Goal: Task Accomplishment & Management: Complete application form

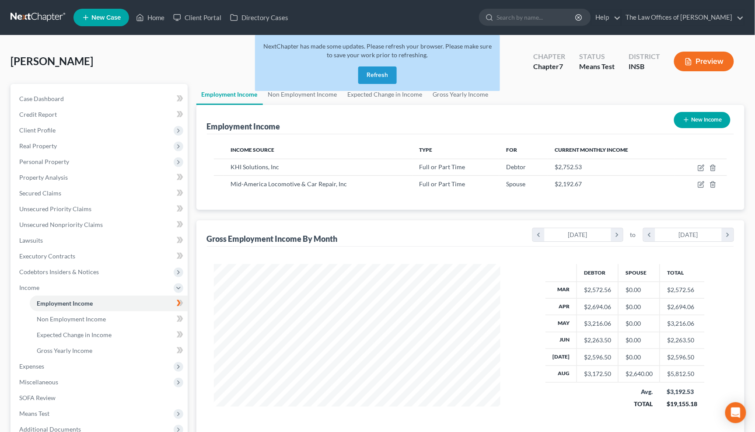
scroll to position [157, 310]
click at [381, 77] on button "Refresh" at bounding box center [377, 76] width 39 height 18
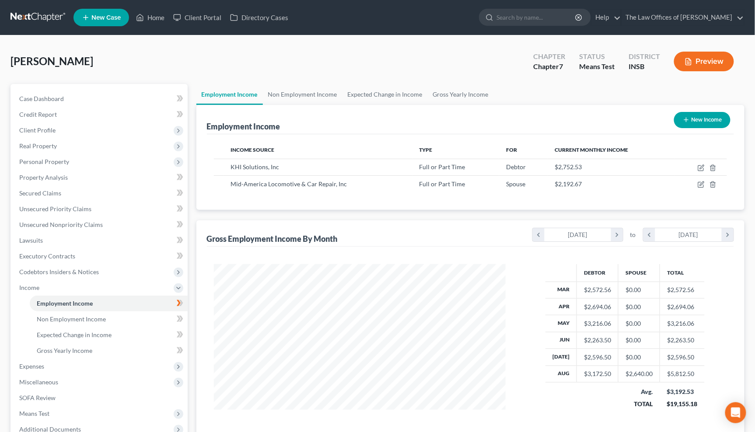
scroll to position [157, 310]
click at [40, 17] on link at bounding box center [39, 18] width 56 height 16
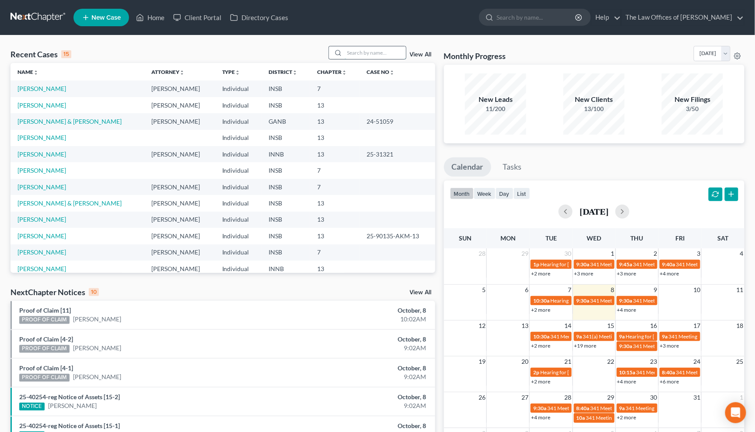
click at [368, 56] on input "search" at bounding box center [375, 52] width 61 height 13
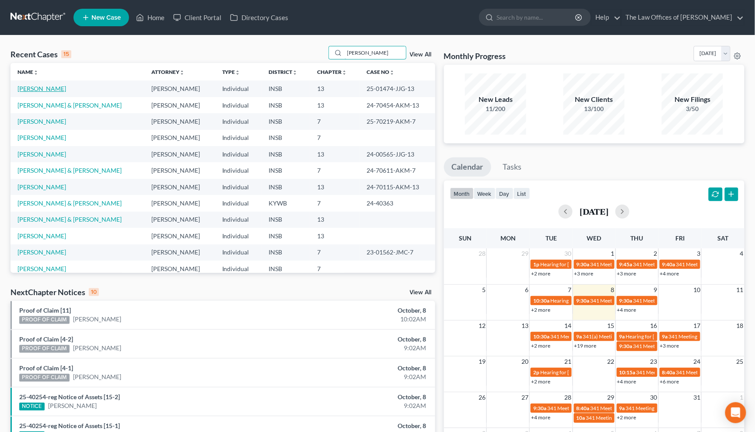
type input "steve"
click at [47, 88] on link "[PERSON_NAME]" at bounding box center [42, 88] width 49 height 7
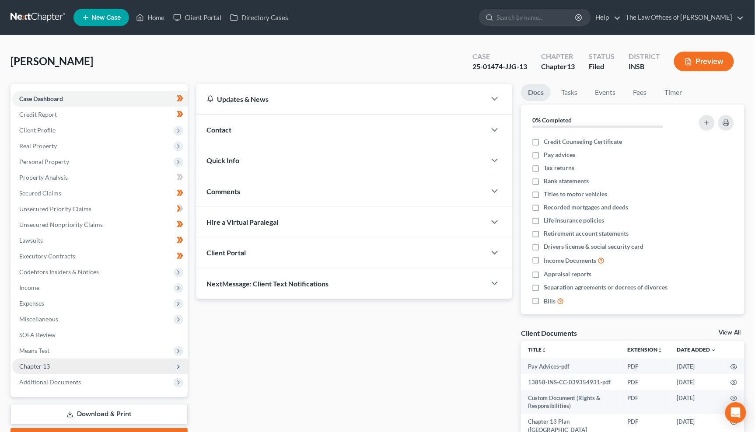
click at [63, 365] on span "Chapter 13" at bounding box center [100, 367] width 176 height 16
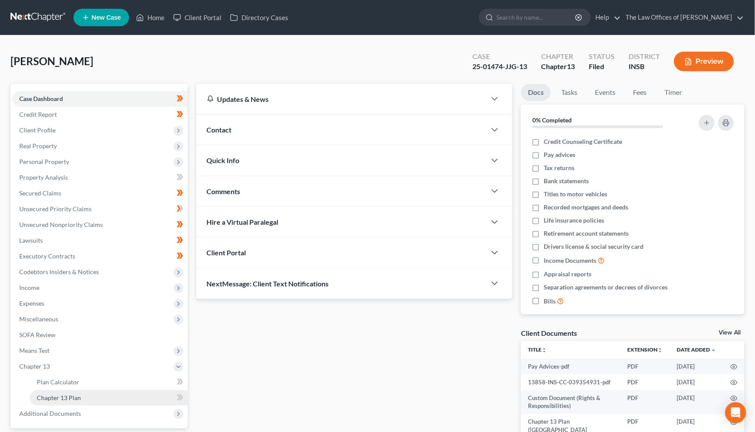
click at [66, 394] on span "Chapter 13 Plan" at bounding box center [59, 397] width 44 height 7
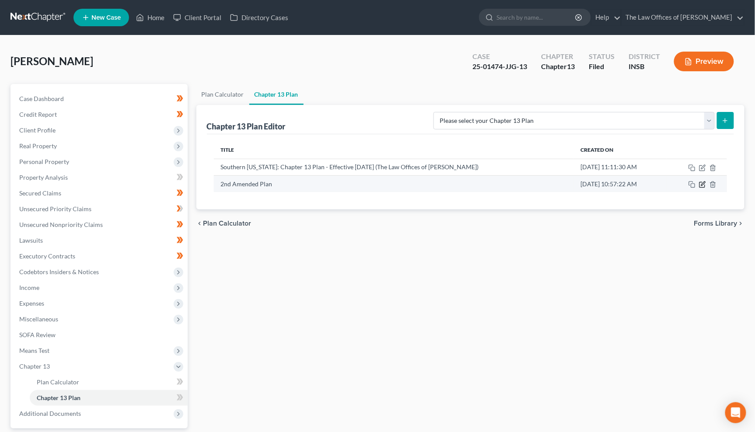
click at [702, 186] on icon "button" at bounding box center [702, 184] width 7 height 7
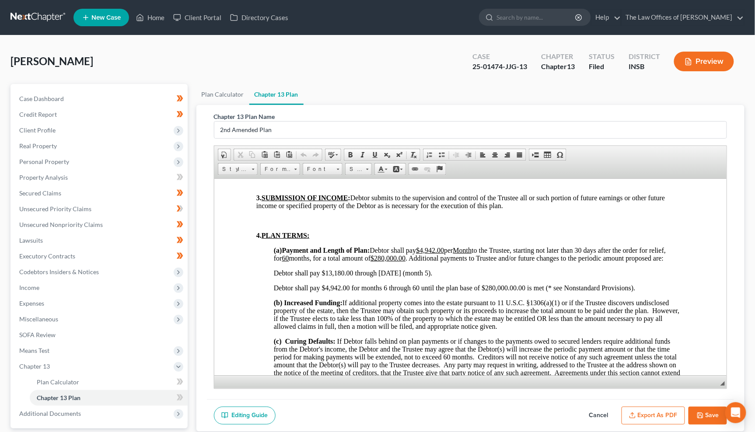
scroll to position [551, 0]
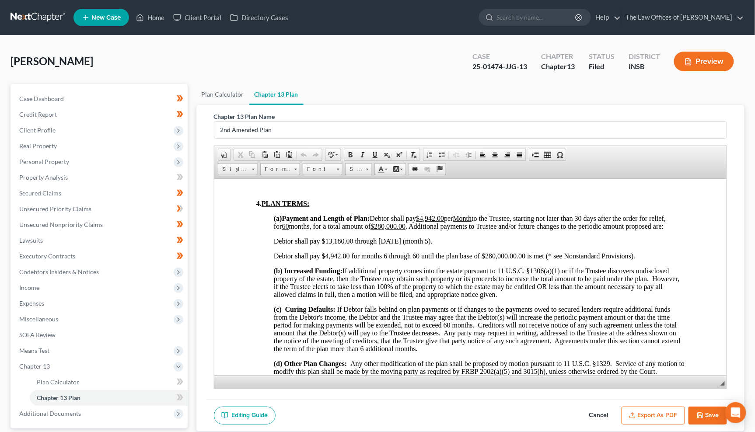
click at [392, 245] on span "Debtor shall pay $13,180.00 through 10/02/2025 (month 5)." at bounding box center [353, 240] width 159 height 7
click at [554, 260] on span "Debtor shall pay $4,942.00 for months 6 through 60 until the plan base of $280,…" at bounding box center [455, 255] width 362 height 7
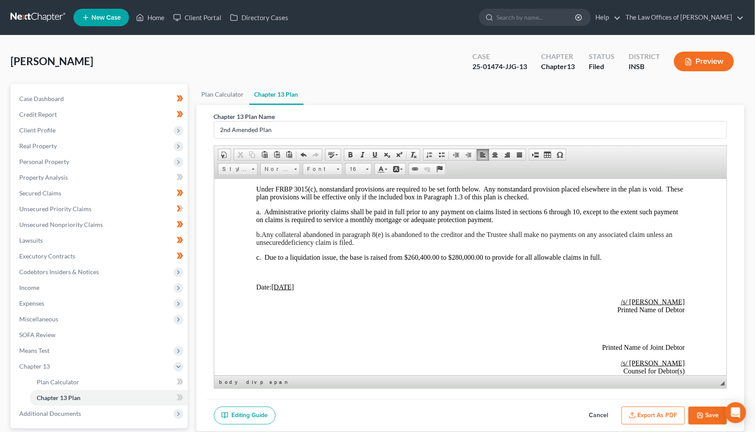
scroll to position [2399, 0]
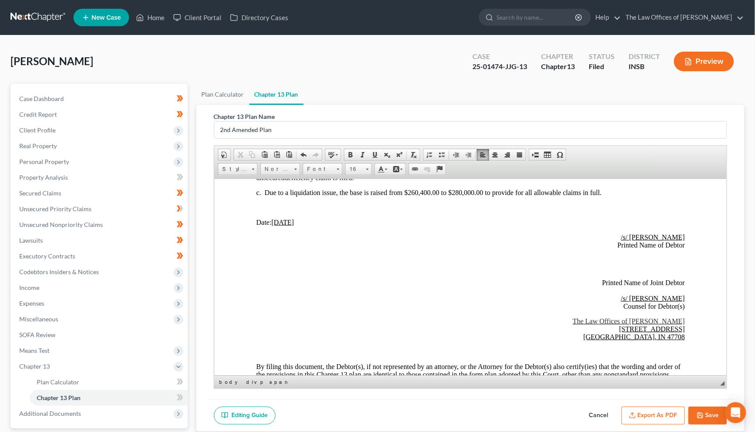
click at [282, 226] on u "03/12/2025" at bounding box center [282, 221] width 23 height 7
drag, startPoint x: 304, startPoint y: 293, endPoint x: 272, endPoint y: 295, distance: 32.0
click at [272, 226] on span "Date: 10 /08 /2025" at bounding box center [280, 221] width 49 height 7
click at [375, 156] on span at bounding box center [375, 154] width 7 height 7
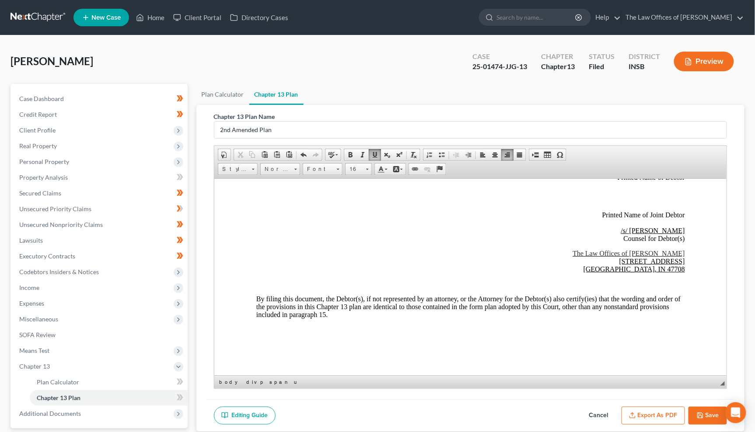
scroll to position [79, 0]
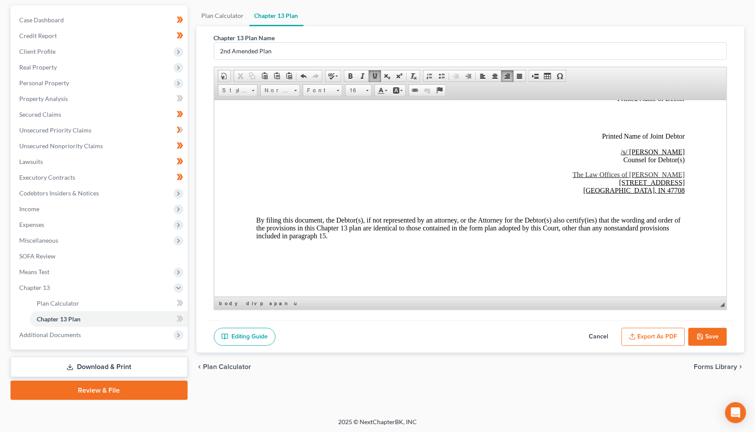
click at [705, 339] on button "Save" at bounding box center [708, 337] width 39 height 18
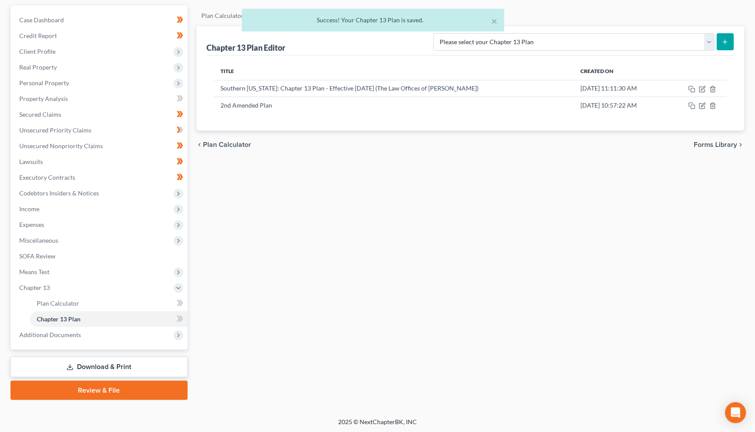
scroll to position [0, 0]
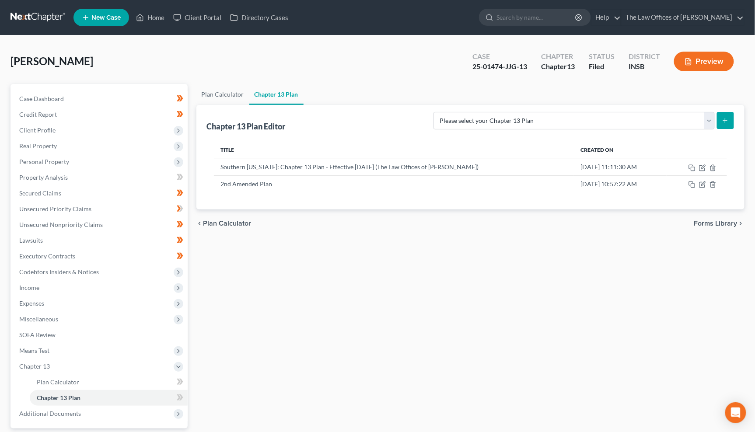
click at [39, 21] on link at bounding box center [39, 18] width 56 height 16
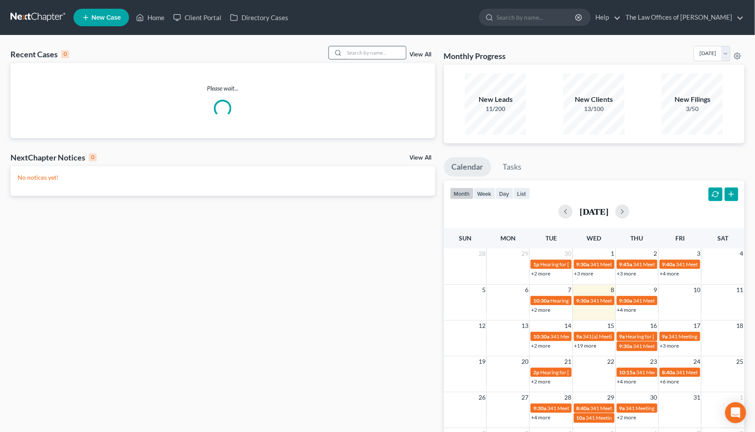
click at [360, 54] on input "search" at bounding box center [375, 52] width 61 height 13
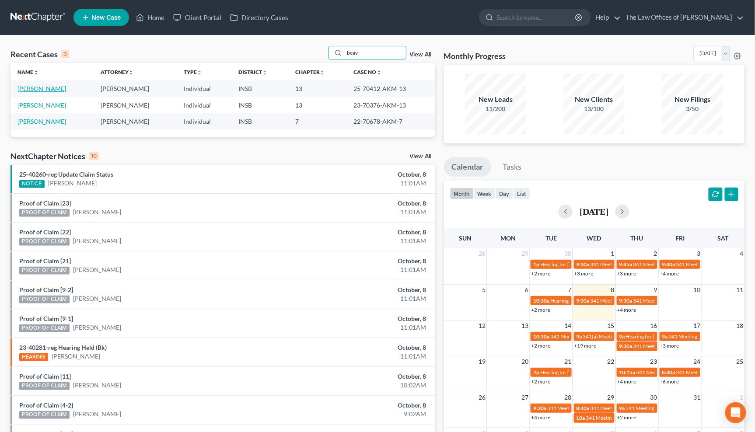
type input "beav"
click at [36, 91] on link "[PERSON_NAME]" at bounding box center [42, 88] width 49 height 7
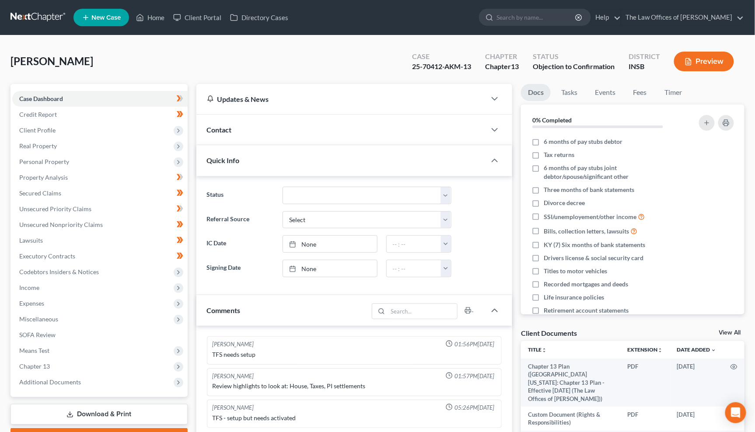
scroll to position [97, 0]
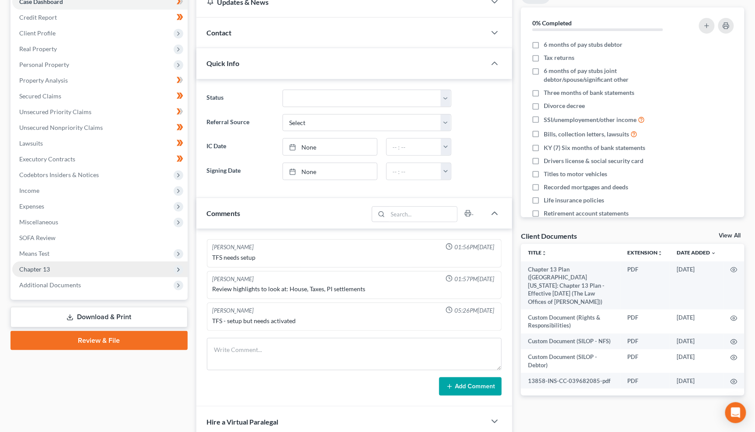
click at [36, 267] on span "Chapter 13" at bounding box center [34, 269] width 31 height 7
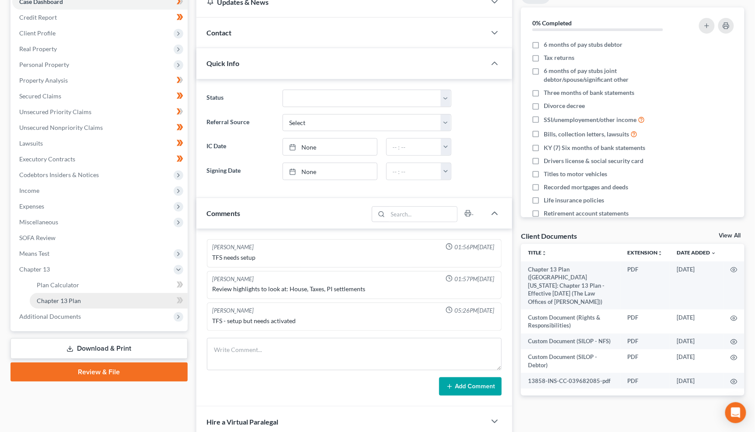
click at [63, 297] on span "Chapter 13 Plan" at bounding box center [59, 300] width 44 height 7
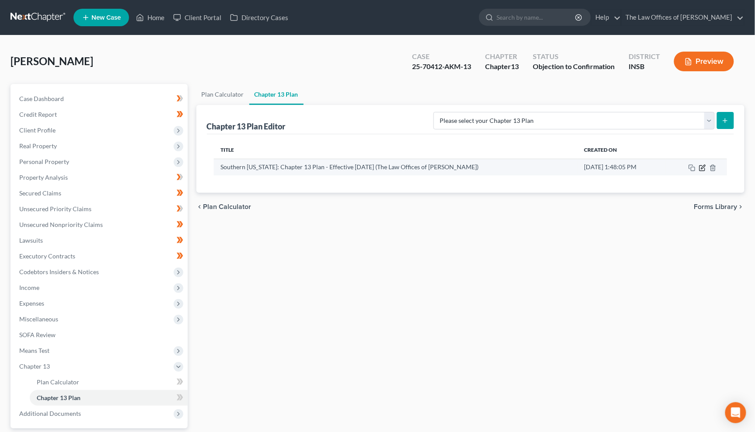
click at [701, 168] on icon "button" at bounding box center [702, 168] width 7 height 7
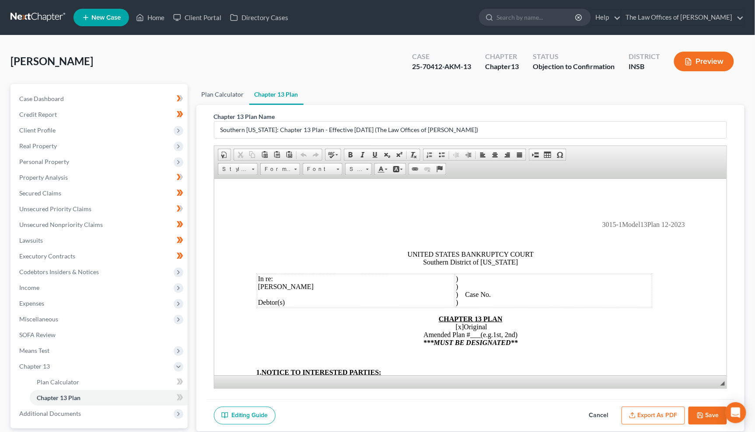
click at [206, 95] on link "Plan Calculator" at bounding box center [223, 94] width 53 height 21
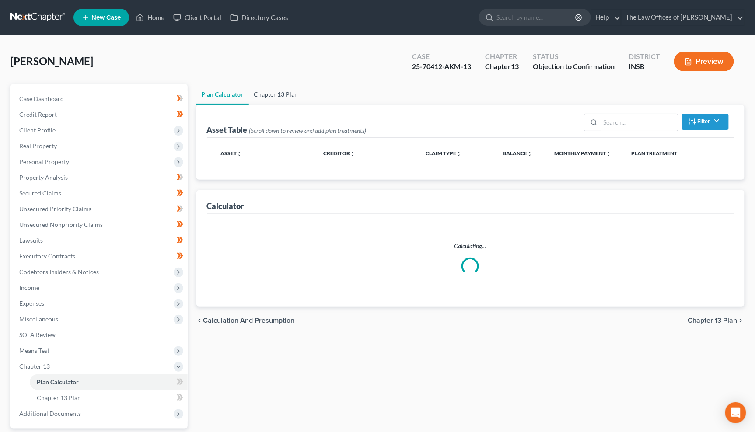
click at [263, 96] on link "Chapter 13 Plan" at bounding box center [276, 94] width 55 height 21
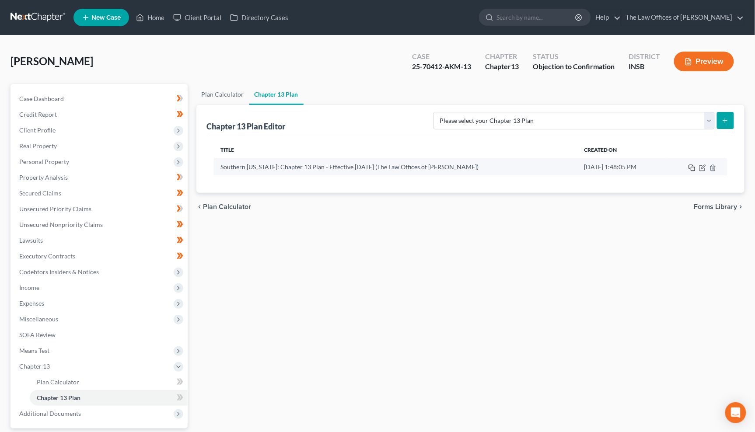
click at [691, 165] on icon "button" at bounding box center [692, 168] width 7 height 7
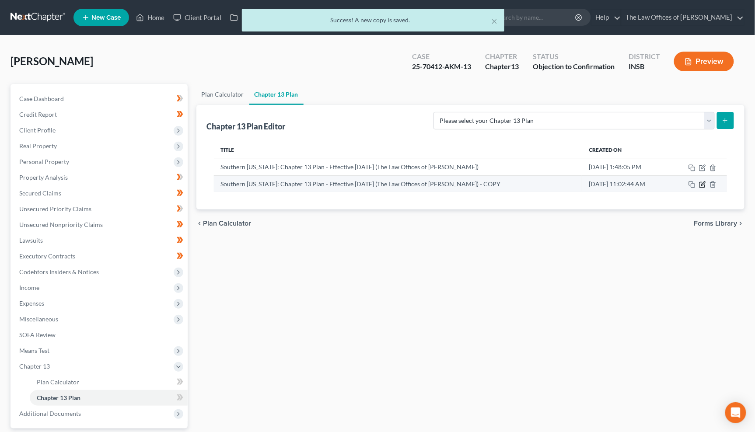
click at [703, 184] on icon "button" at bounding box center [702, 184] width 7 height 7
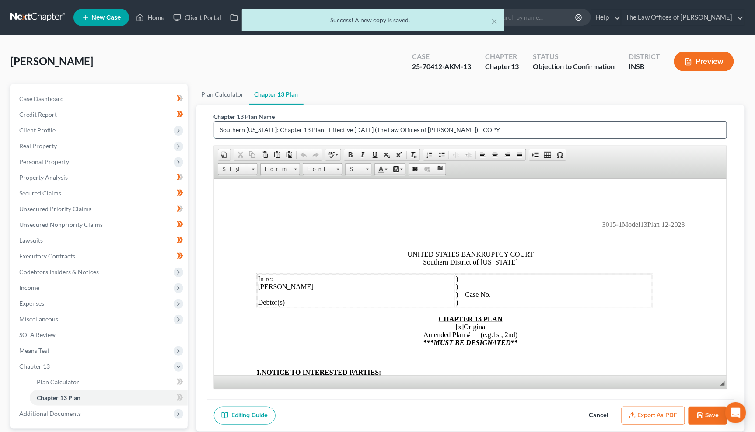
click at [267, 128] on input "Southern Indiana: Chapter 13 Plan - Effective 12/1/23 (The Law Offices of Dax J…" at bounding box center [470, 130] width 513 height 17
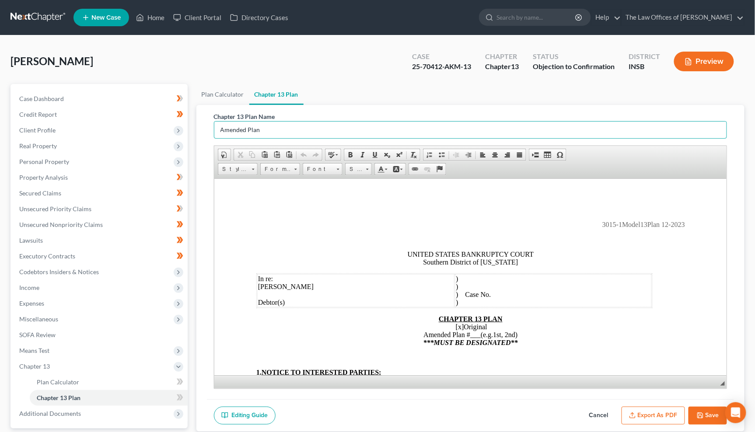
type input "Amended Plan"
click at [511, 297] on td ") ) ) Case No. )" at bounding box center [553, 290] width 197 height 33
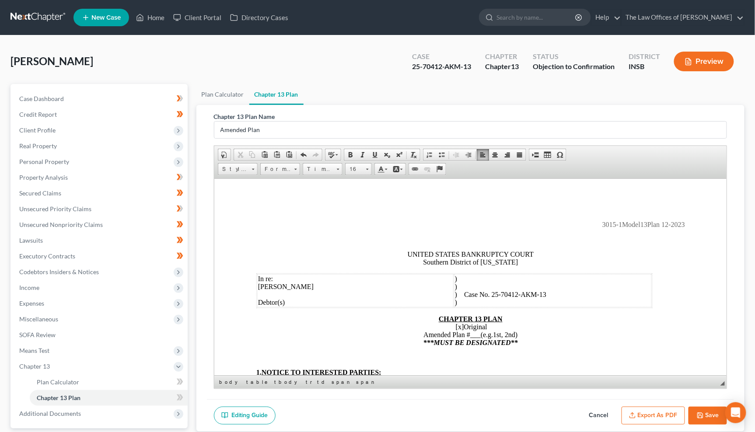
click at [457, 330] on span "[x]" at bounding box center [460, 326] width 8 height 7
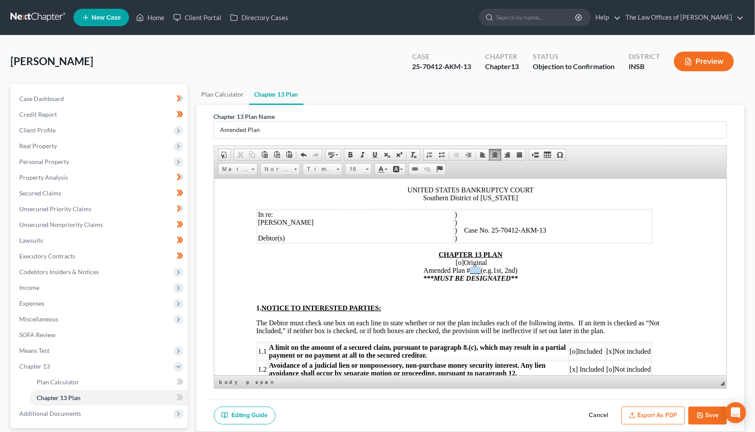
drag, startPoint x: 476, startPoint y: 275, endPoint x: 466, endPoint y: 276, distance: 9.6
click at [466, 276] on span "Original Amended Plan # ___ (e.g.1st, 2nd) ***MUST BE DESIGNATED**" at bounding box center [470, 270] width 95 height 23
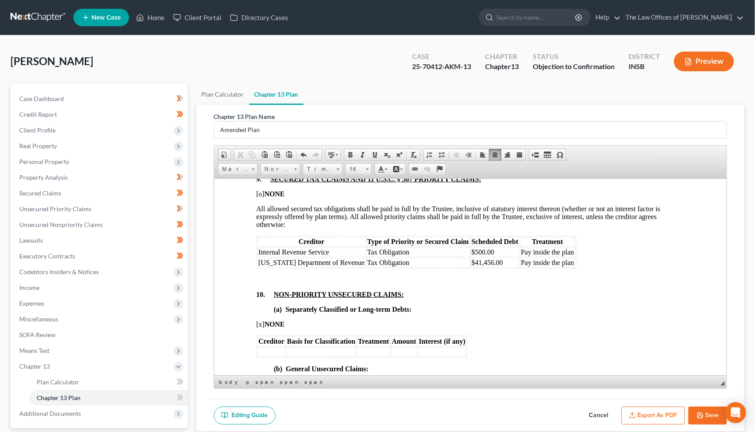
scroll to position [1815, 0]
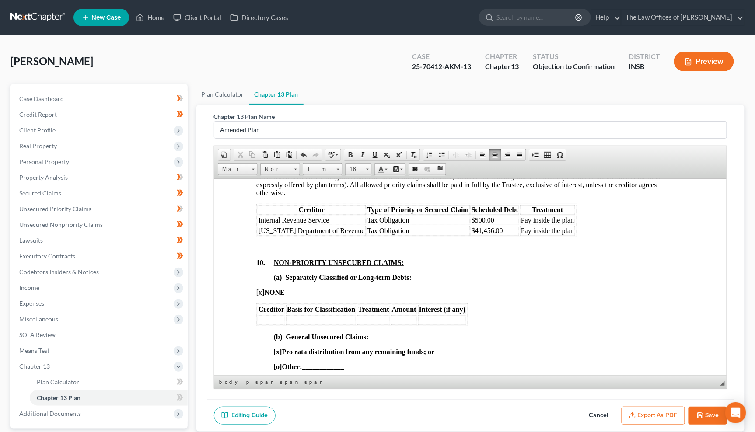
click at [613, 267] on p "10. NON-PRIORITY UNSECURED CLAIMS:" at bounding box center [470, 263] width 429 height 8
click at [206, 276] on div "Chapter 13 Plan Name Amended Plan Rich Text Editor, document-ckeditor Editor to…" at bounding box center [471, 268] width 549 height 327
click at [197, 254] on div "Chapter 13 Plan Name Amended Plan Rich Text Editor, document-ckeditor Editor to…" at bounding box center [471, 268] width 549 height 327
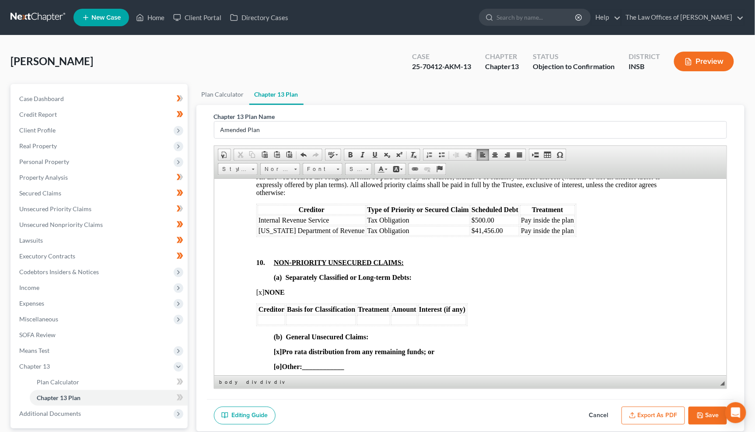
click at [511, 267] on p "10. NON-PRIORITY UNSECURED CLAIMS:" at bounding box center [470, 263] width 429 height 8
click at [702, 415] on icon "button" at bounding box center [700, 415] width 7 height 7
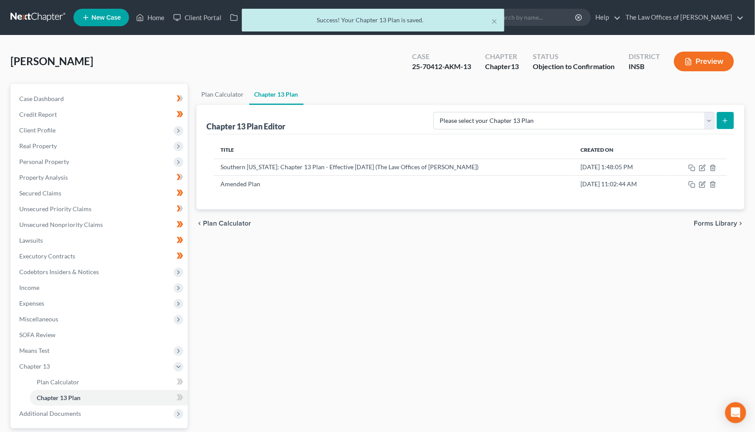
click at [28, 12] on div "× Success! Your Chapter 13 Plan is saved." at bounding box center [373, 22] width 755 height 27
click at [495, 18] on button "×" at bounding box center [495, 21] width 6 height 11
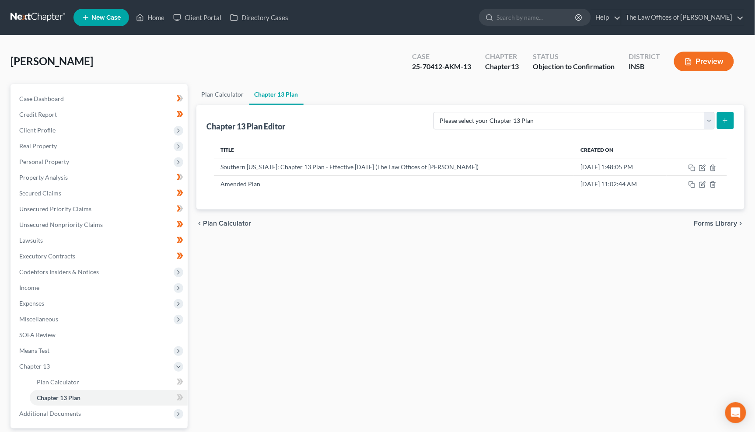
click at [39, 14] on link at bounding box center [39, 18] width 56 height 16
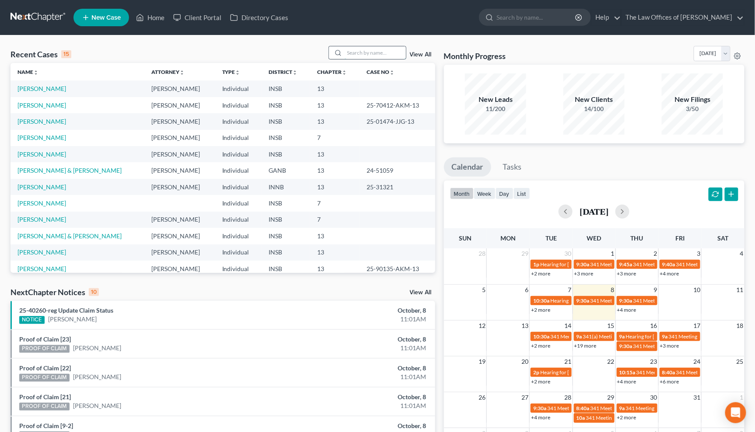
click at [371, 54] on input "search" at bounding box center [375, 52] width 61 height 13
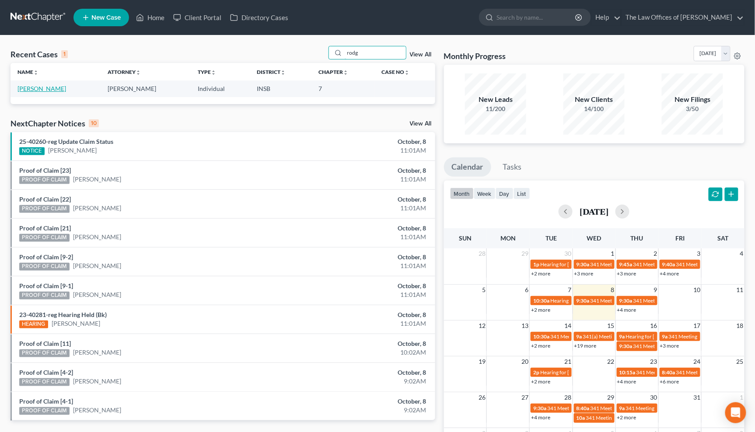
type input "rodg"
click at [53, 89] on link "[PERSON_NAME]" at bounding box center [42, 88] width 49 height 7
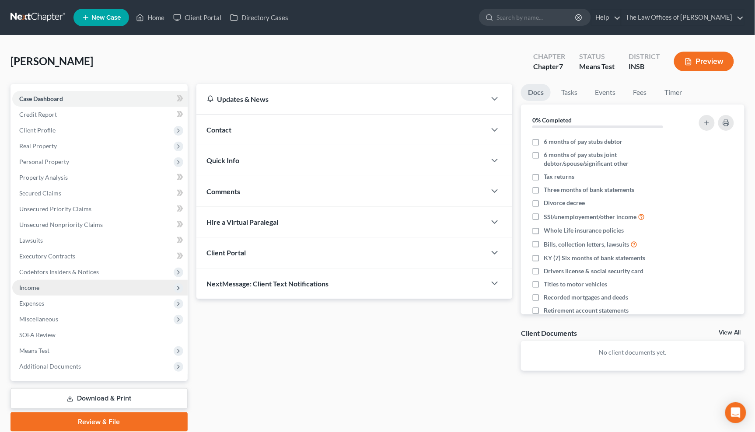
click at [34, 291] on span "Income" at bounding box center [100, 288] width 176 height 16
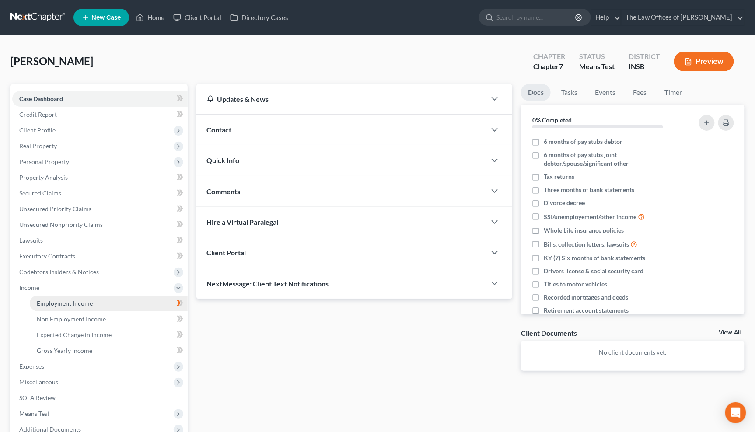
click at [49, 301] on span "Employment Income" at bounding box center [65, 303] width 56 height 7
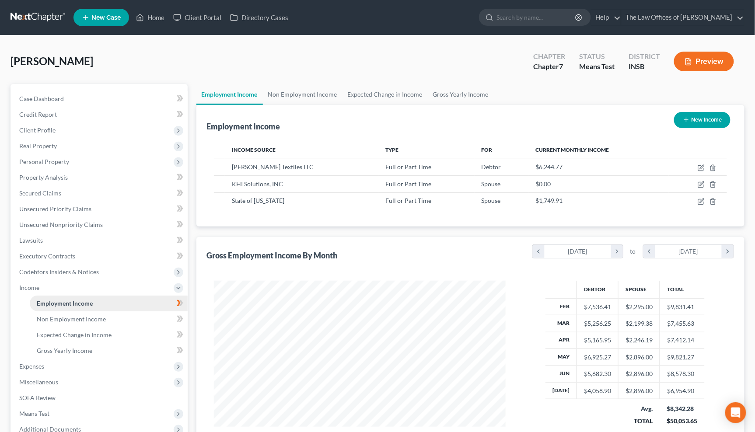
scroll to position [157, 310]
click at [41, 363] on span "Expenses" at bounding box center [31, 366] width 25 height 7
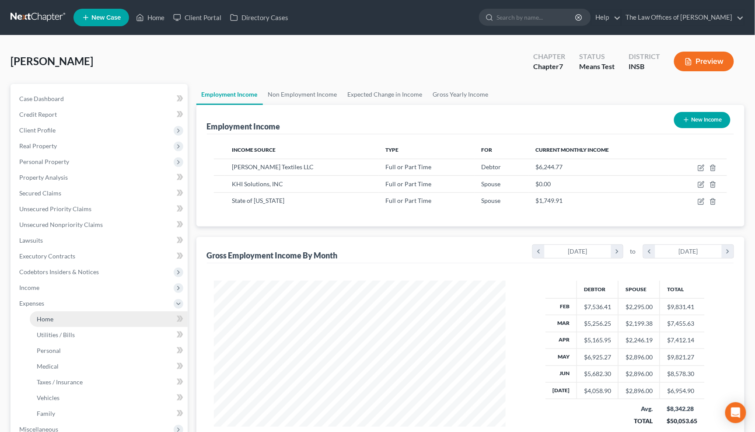
click at [49, 323] on link "Home" at bounding box center [109, 320] width 158 height 16
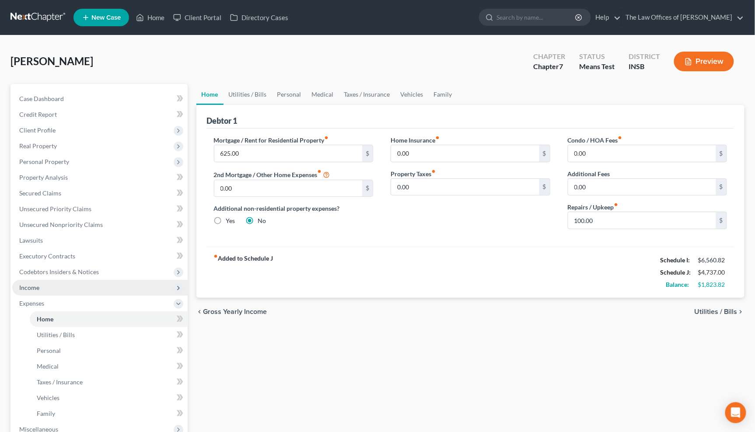
click at [72, 285] on span "Income" at bounding box center [100, 288] width 176 height 16
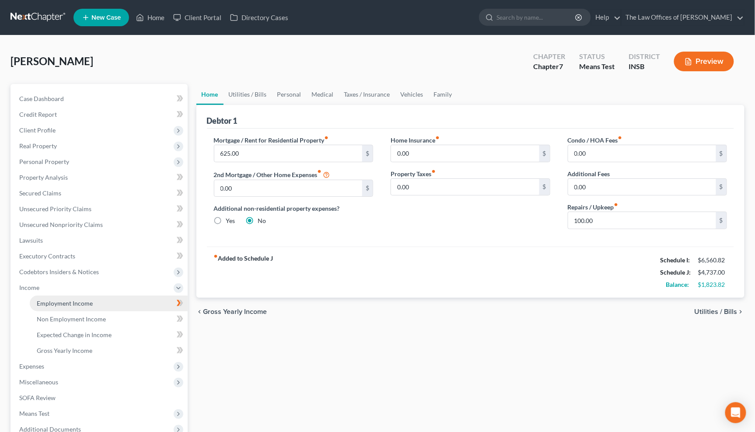
click at [69, 302] on span "Employment Income" at bounding box center [65, 303] width 56 height 7
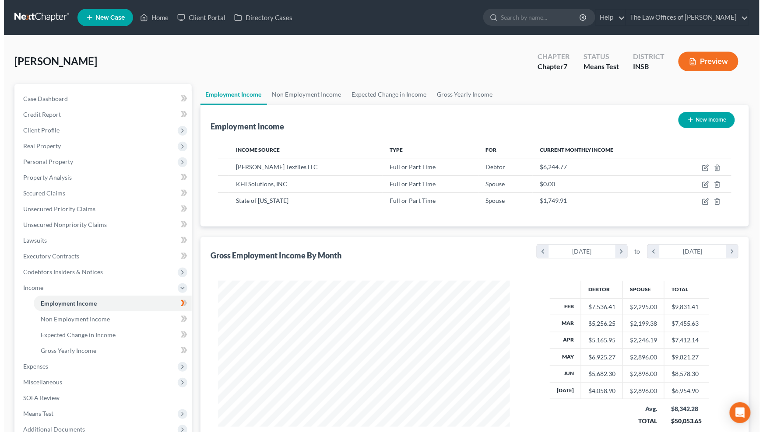
scroll to position [157, 310]
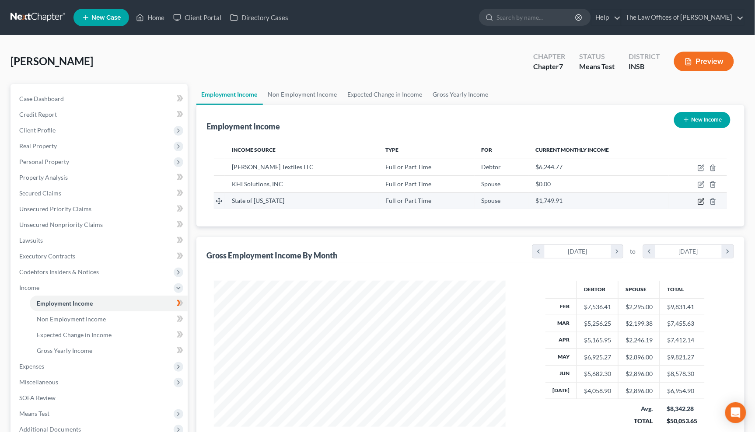
click at [703, 203] on icon "button" at bounding box center [701, 201] width 7 height 7
select select "0"
select select "15"
select select "2"
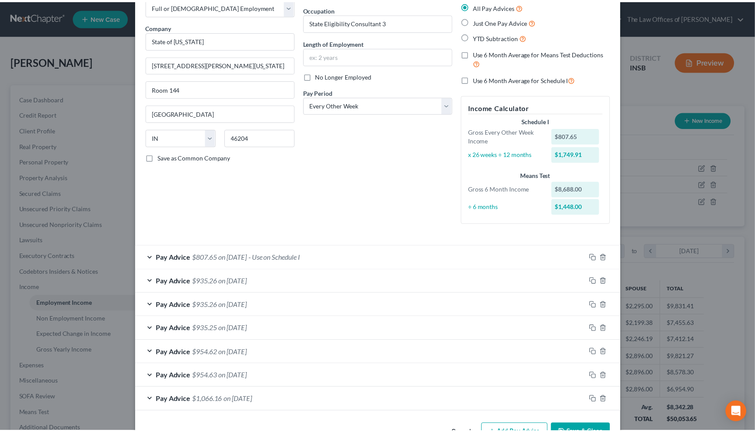
scroll to position [0, 0]
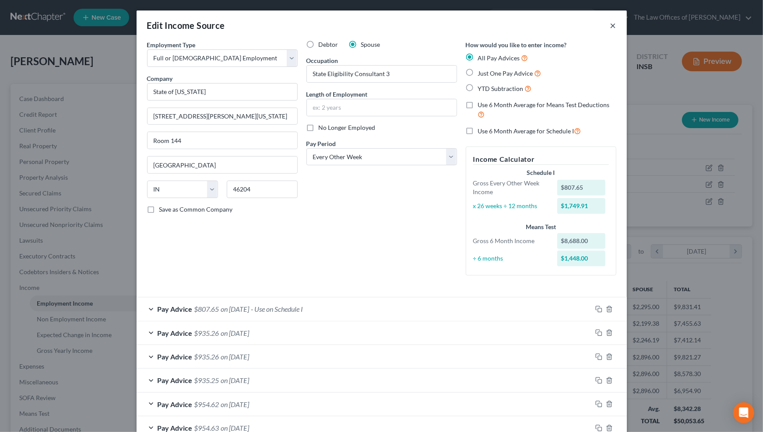
click at [612, 29] on button "×" at bounding box center [613, 25] width 6 height 11
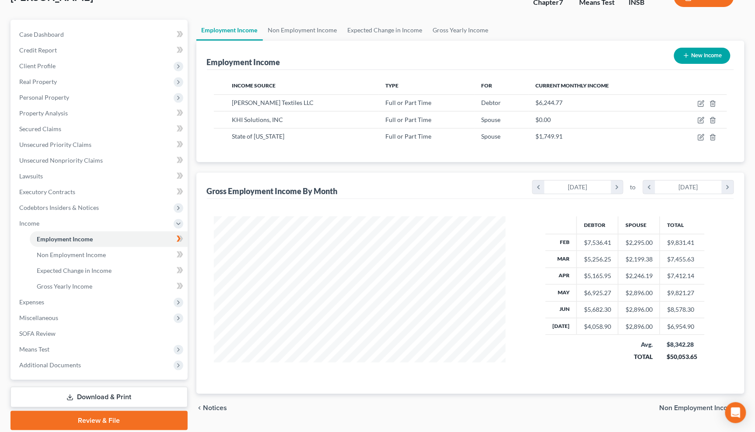
scroll to position [94, 0]
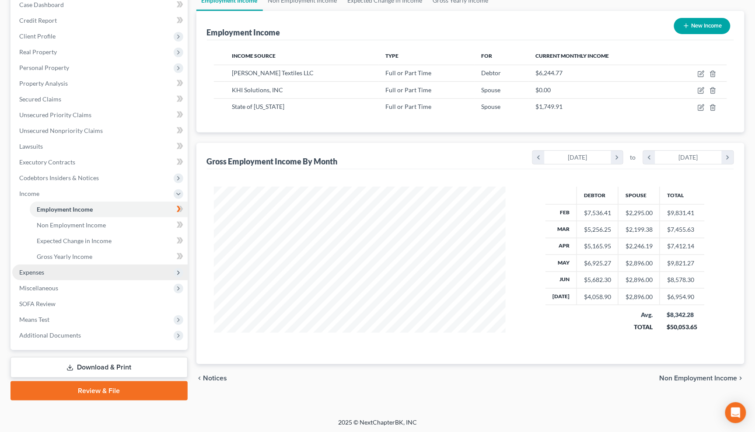
click at [40, 276] on span "Expenses" at bounding box center [100, 273] width 176 height 16
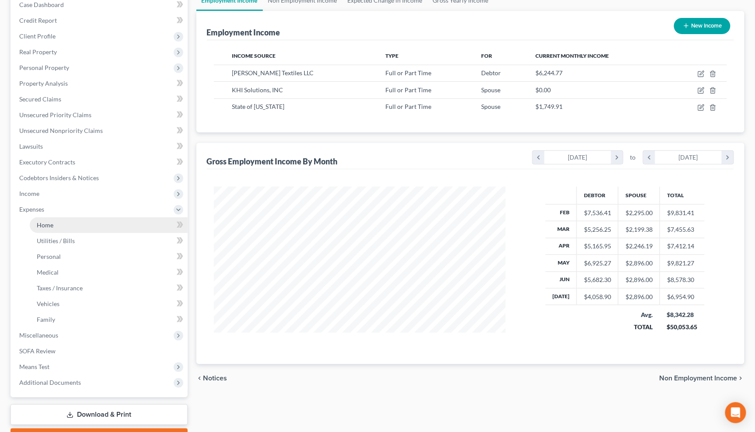
click at [59, 228] on link "Home" at bounding box center [109, 226] width 158 height 16
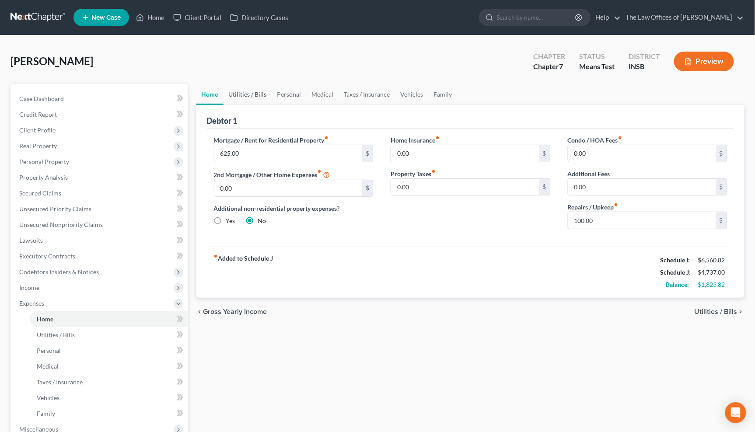
click at [250, 97] on link "Utilities / Bills" at bounding box center [248, 94] width 49 height 21
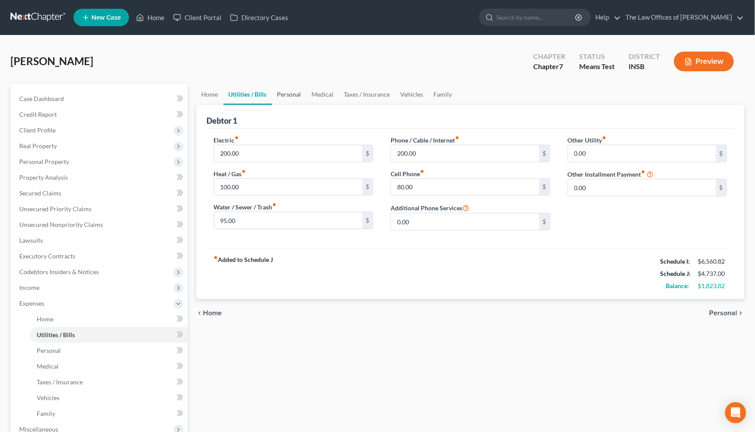
click at [290, 93] on link "Personal" at bounding box center [289, 94] width 35 height 21
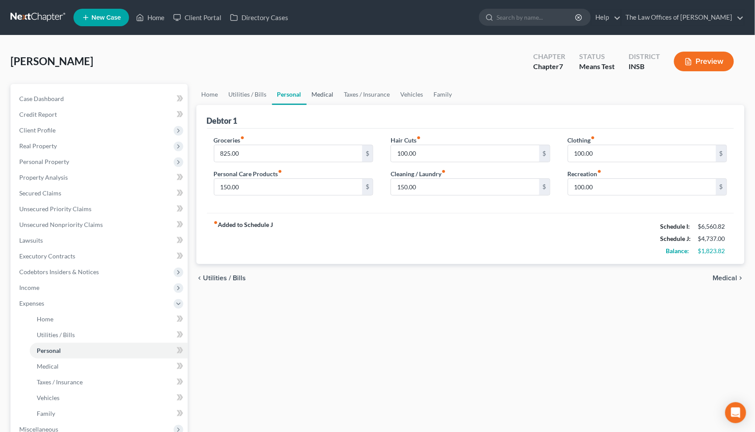
click at [320, 95] on link "Medical" at bounding box center [323, 94] width 32 height 21
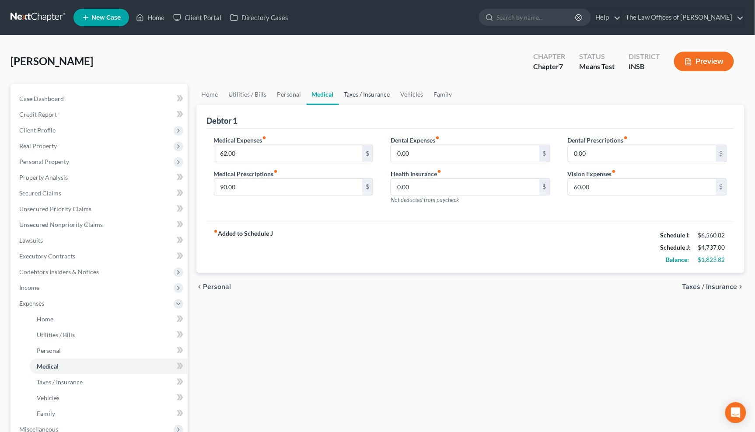
click at [362, 93] on link "Taxes / Insurance" at bounding box center [367, 94] width 56 height 21
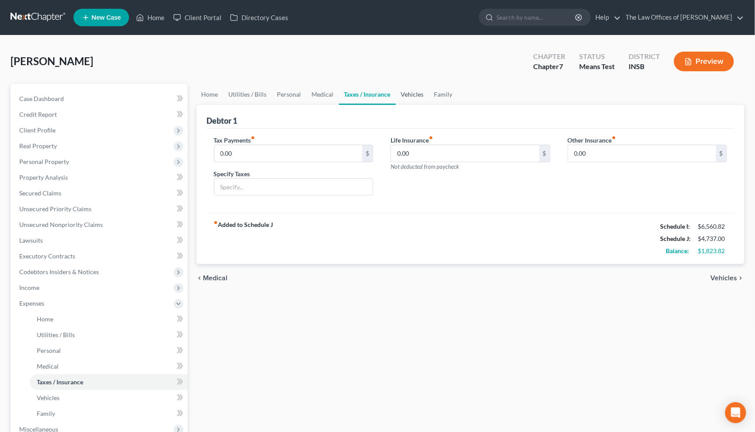
click at [413, 95] on link "Vehicles" at bounding box center [412, 94] width 33 height 21
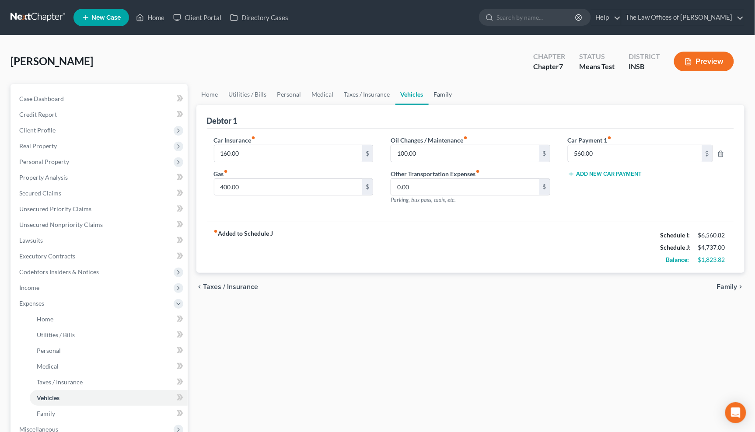
click at [437, 96] on link "Family" at bounding box center [443, 94] width 29 height 21
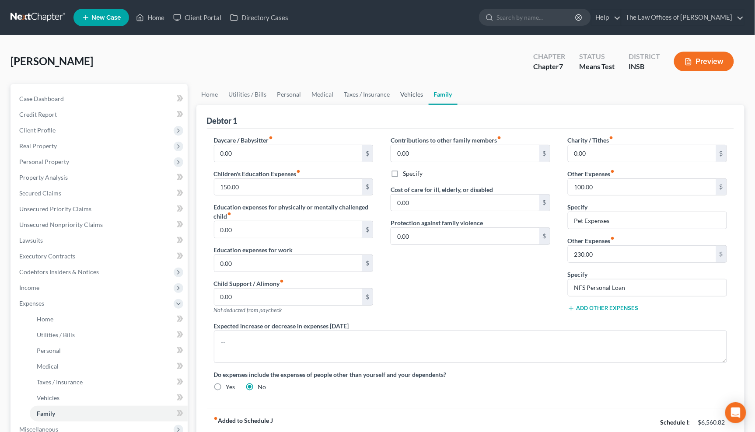
click at [406, 92] on link "Vehicles" at bounding box center [412, 94] width 33 height 21
